Goal: Book appointment/travel/reservation

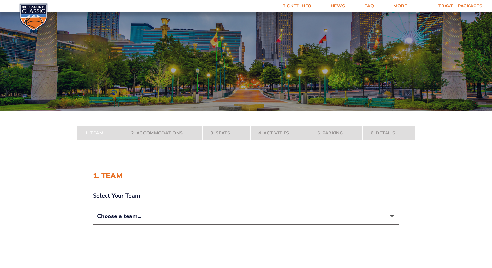
scroll to position [129, 0]
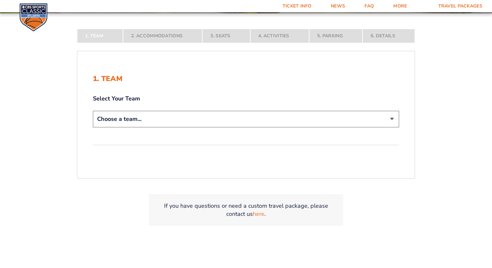
click at [173, 112] on select "Choose a team... [US_STATE] Wildcats [US_STATE] State Buckeyes [US_STATE] Tar H…" at bounding box center [246, 119] width 306 height 17
click at [93, 127] on select "Choose a team... [US_STATE] Wildcats [US_STATE] State Buckeyes [US_STATE] Tar H…" at bounding box center [246, 119] width 306 height 17
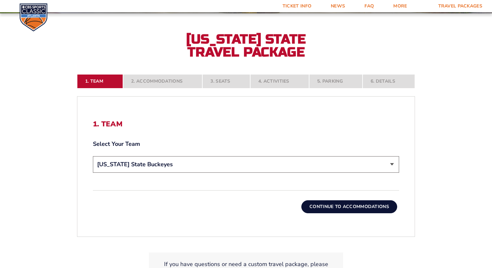
click at [157, 163] on select "Choose a team... [US_STATE] Wildcats [US_STATE] State Buckeyes [US_STATE] Tar H…" at bounding box center [246, 164] width 306 height 17
select select "12756"
click at [93, 156] on select "Choose a team... [US_STATE] Wildcats [US_STATE] State Buckeyes [US_STATE] Tar H…" at bounding box center [246, 164] width 306 height 17
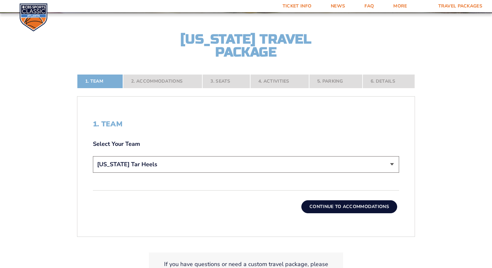
click at [337, 210] on button "Continue To Accommodations" at bounding box center [349, 206] width 96 height 13
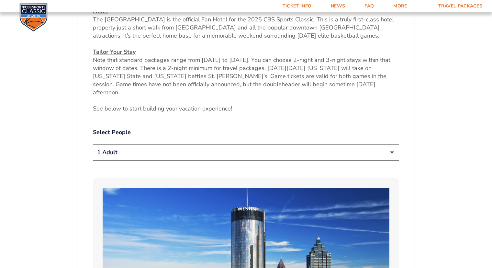
scroll to position [288, 0]
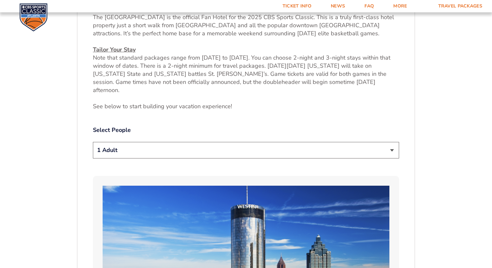
click at [184, 142] on select "1 Adult 2 Adults 3 Adults 4 Adults 2 Adults + 1 Child 2 Adults + 2 Children 2 A…" at bounding box center [246, 150] width 306 height 17
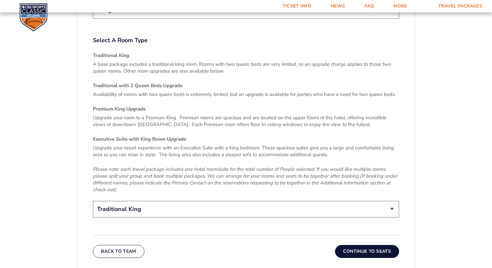
scroll to position [936, 0]
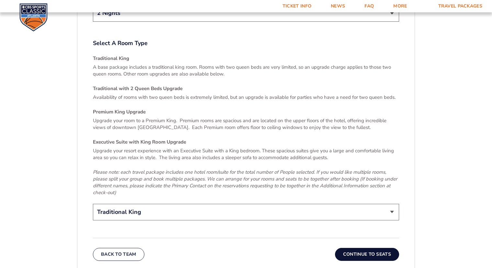
click at [129, 204] on select "Traditional King Traditional with 2 Queen Beds Upgrade (+$95 per night) Premium…" at bounding box center [246, 212] width 306 height 17
click at [131, 169] on em "Please note: each travel package includes one hotel room/suite for the total nu…" at bounding box center [245, 182] width 304 height 27
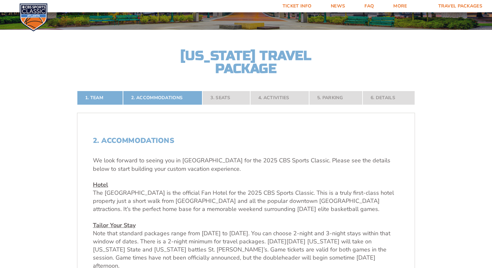
scroll to position [0, 0]
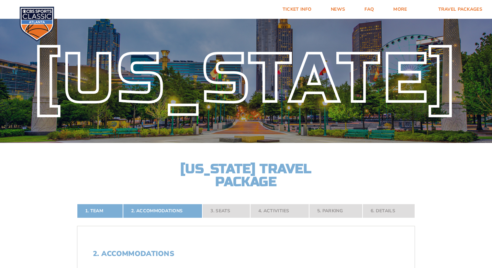
click at [219, 209] on nav "1. Team 2. Accommodations 3. Seats 4. Activities 5. Parking 6. Details" at bounding box center [246, 211] width 338 height 14
